Goal: Book appointment/travel/reservation

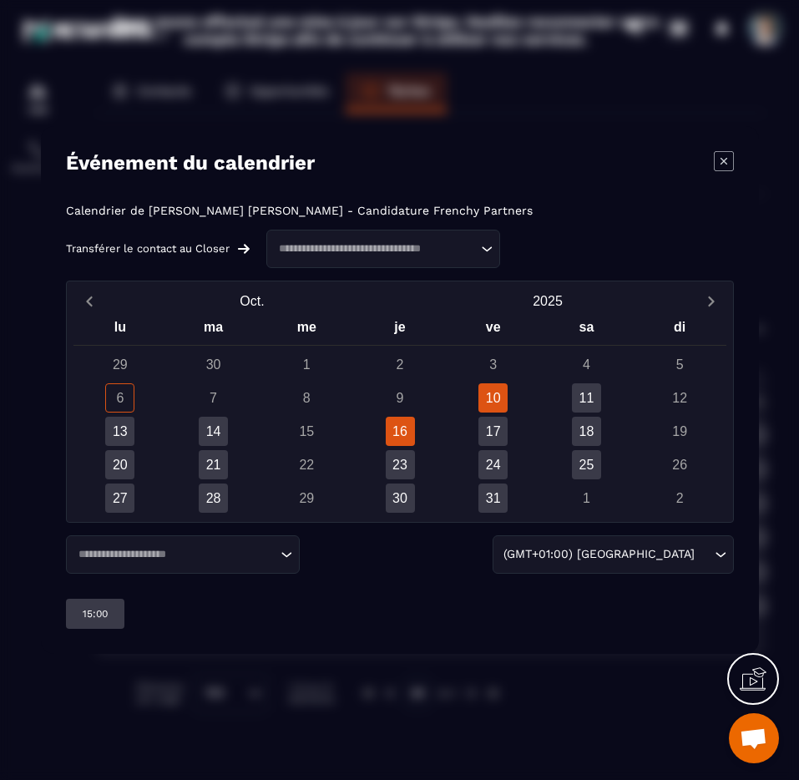
click at [394, 436] on div "16" at bounding box center [399, 431] width 29 height 29
click at [176, 616] on div "19:00" at bounding box center [162, 613] width 58 height 30
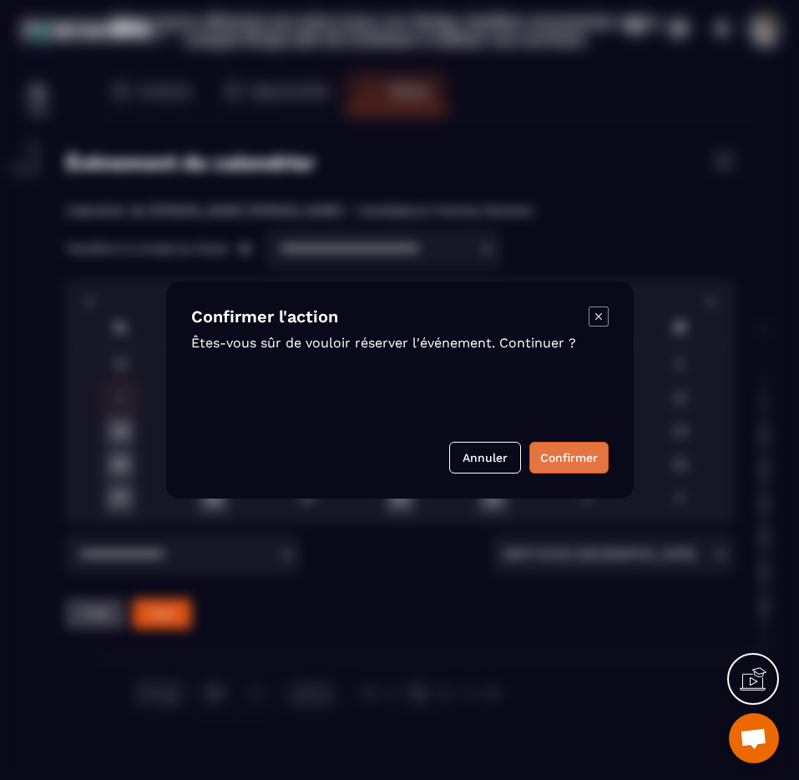
click at [543, 450] on button "Confirmer" at bounding box center [568, 458] width 79 height 32
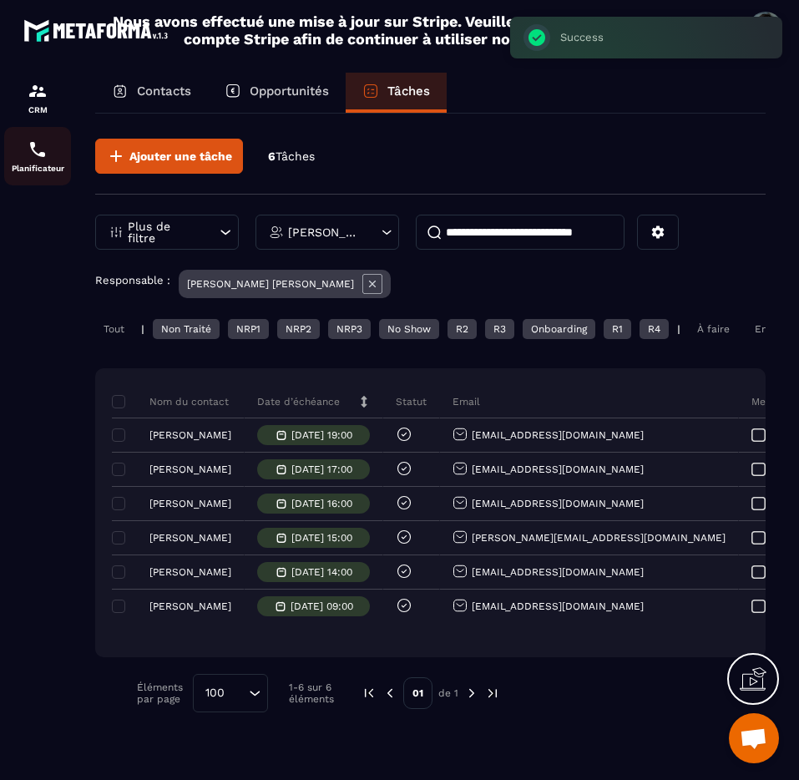
click at [33, 150] on img at bounding box center [38, 149] width 20 height 20
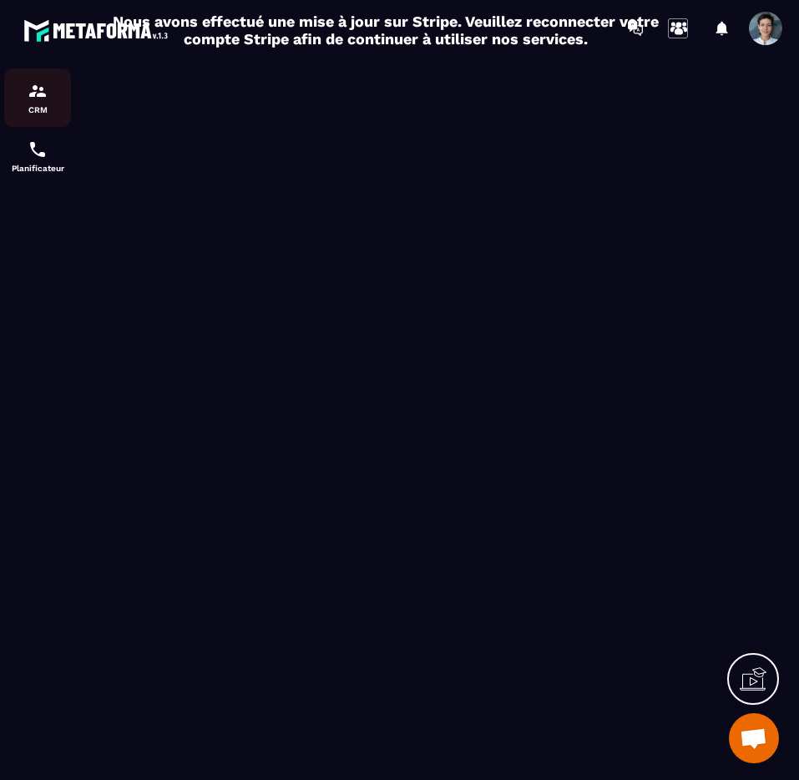
click at [44, 107] on p "CRM" at bounding box center [37, 109] width 67 height 9
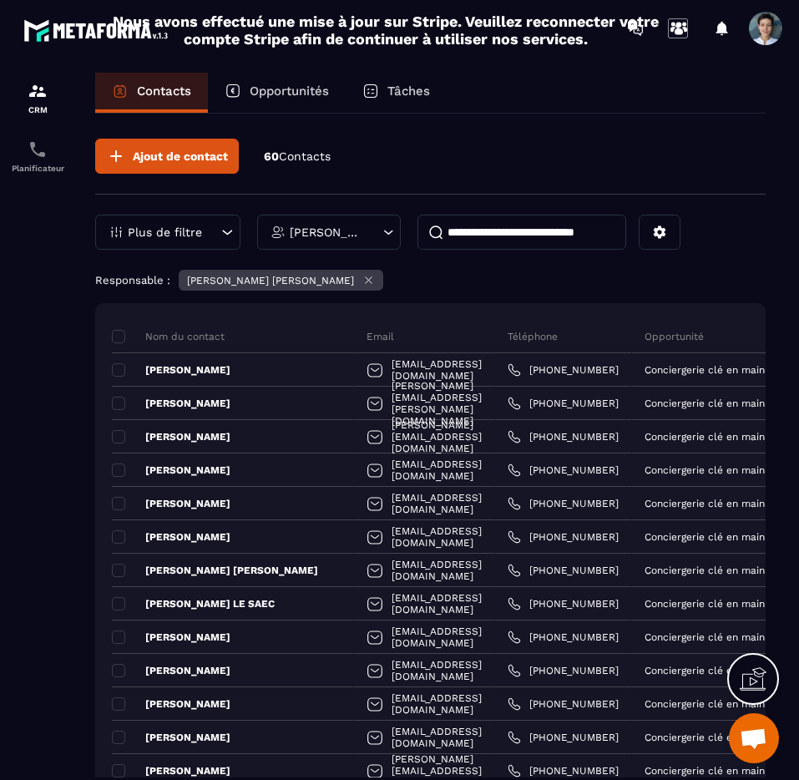
click at [408, 83] on p "Tâches" at bounding box center [408, 90] width 43 height 15
